Goal: Use online tool/utility: Utilize a website feature to perform a specific function

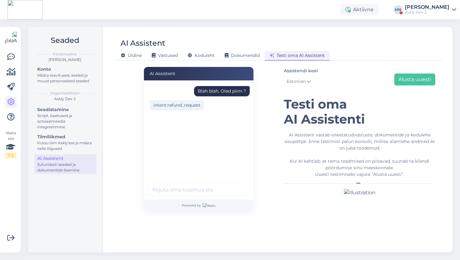
click at [223, 91] on div "Blah blah. Oled piim ?" at bounding box center [222, 91] width 48 height 7
copy div "Blah blah. Oled piim ?"
click at [404, 72] on div "Assistendi keel Estonian Alusta uuesti" at bounding box center [359, 78] width 151 height 22
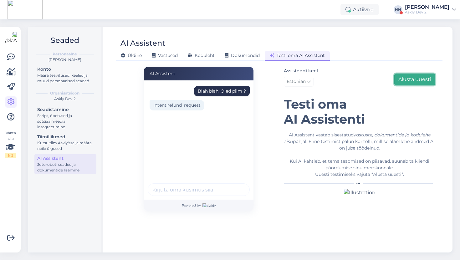
click at [404, 76] on button "Alusta uuesti" at bounding box center [414, 79] width 41 height 12
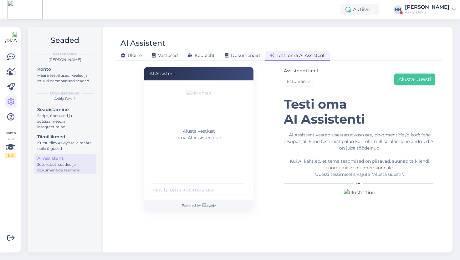
click at [154, 186] on input "text" at bounding box center [199, 189] width 102 height 13
paste input "Blah blah. Oled piim ?"
type input "Blah blah. Oled piim ?"
click at [243, 189] on button "submit" at bounding box center [240, 189] width 9 height 9
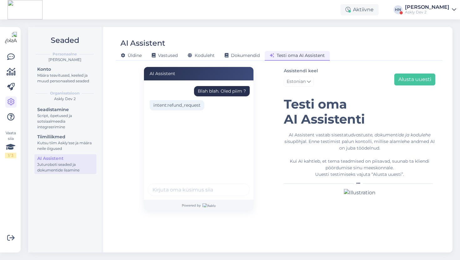
click at [230, 91] on div "Blah blah. Oled piim ?" at bounding box center [222, 91] width 48 height 7
copy div "Blah blah. Oled piim ?"
click at [402, 74] on button "Alusta uuesti" at bounding box center [414, 79] width 41 height 12
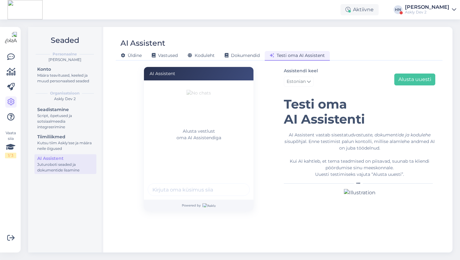
click at [181, 190] on input "text" at bounding box center [199, 189] width 102 height 13
paste input "Blah blah. Oled piim ?"
type input "Blah blah. Oled piim ?"
click at [236, 185] on button "submit" at bounding box center [240, 189] width 9 height 9
